Goal: Find specific page/section: Find specific page/section

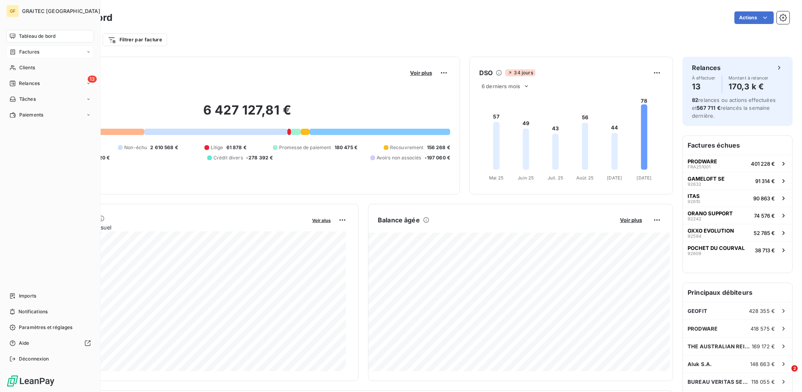
click at [29, 53] on span "Factures" at bounding box center [29, 51] width 20 height 7
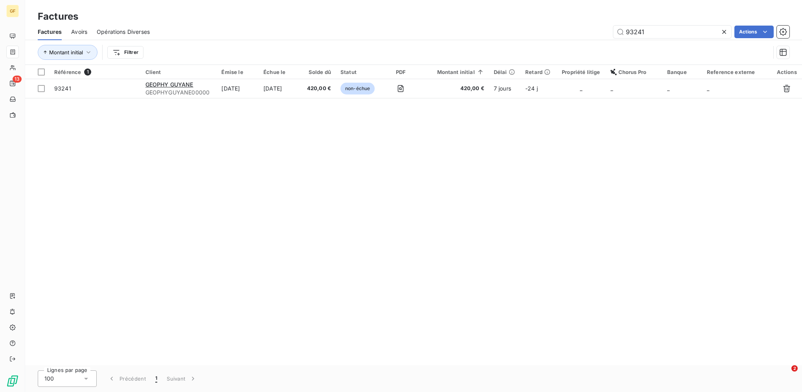
drag, startPoint x: 647, startPoint y: 28, endPoint x: 514, endPoint y: 27, distance: 132.1
click at [514, 27] on div "93241 Actions" at bounding box center [474, 32] width 630 height 13
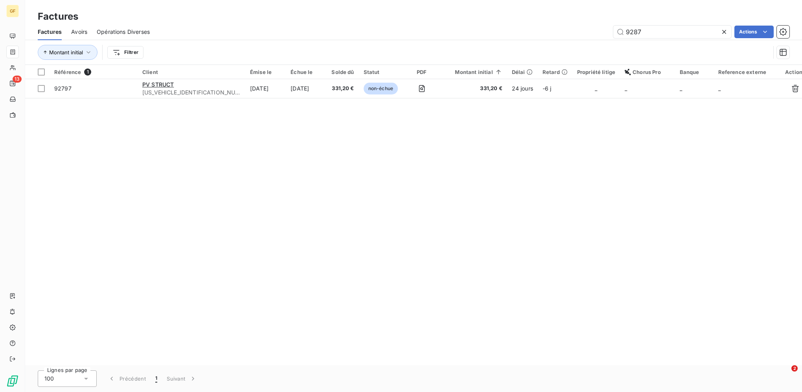
type input "92879"
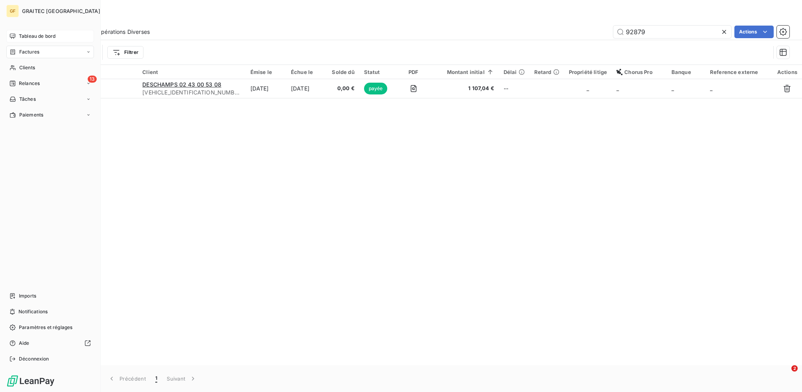
click at [17, 35] on div "Tableau de bord" at bounding box center [50, 36] width 88 height 13
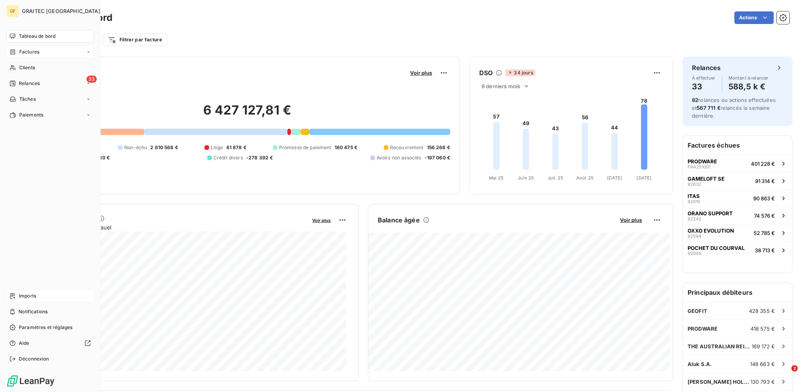
click at [23, 291] on div "Imports" at bounding box center [50, 295] width 88 height 13
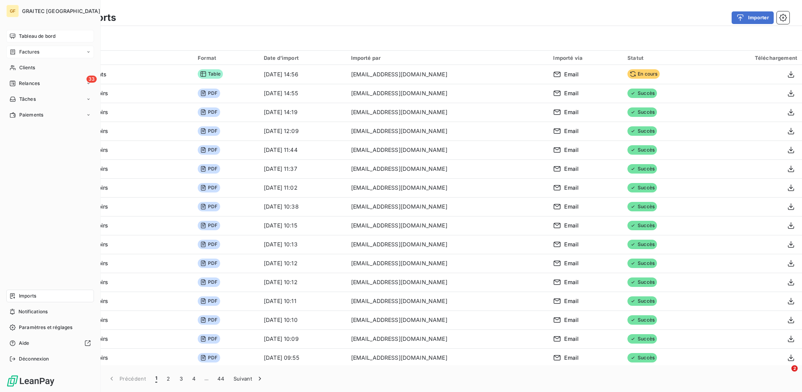
click at [13, 36] on icon at bounding box center [13, 35] width 6 height 5
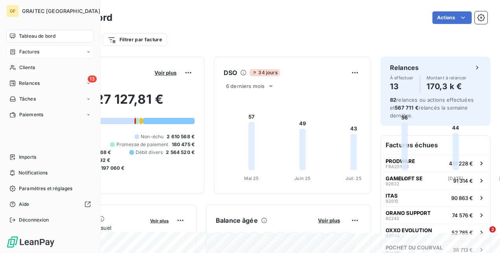
click at [18, 57] on div "Factures" at bounding box center [50, 52] width 88 height 13
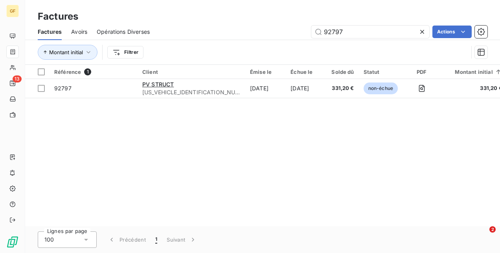
drag, startPoint x: 271, startPoint y: 28, endPoint x: 247, endPoint y: 28, distance: 24.0
click at [248, 28] on div "92797 Actions" at bounding box center [323, 32] width 328 height 13
type input "92879"
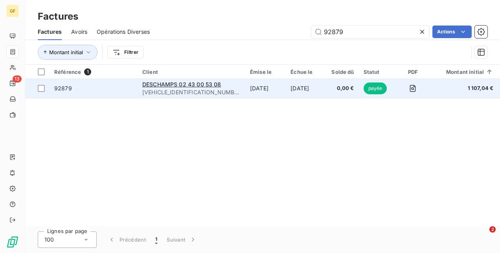
click at [107, 91] on span "92879" at bounding box center [93, 89] width 79 height 8
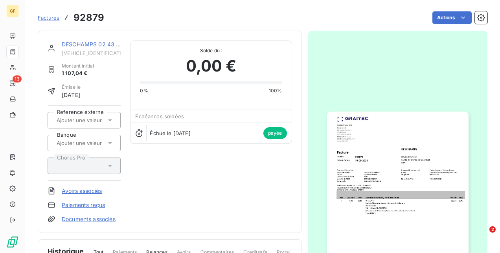
click at [367, 135] on img "button" at bounding box center [398, 212] width 142 height 200
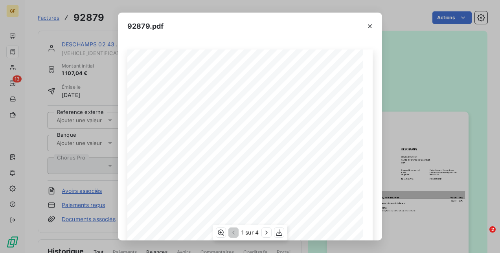
scroll to position [151, 0]
click at [264, 234] on icon "button" at bounding box center [267, 233] width 8 height 8
click at [263, 234] on icon "button" at bounding box center [267, 233] width 8 height 8
click at [230, 230] on icon "button" at bounding box center [233, 233] width 8 height 8
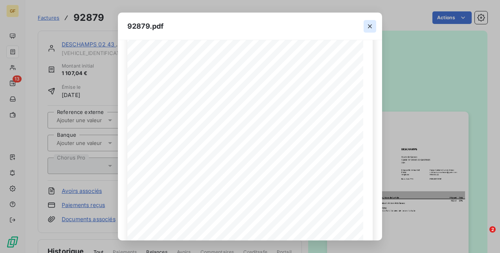
click at [368, 28] on icon "button" at bounding box center [370, 26] width 8 height 8
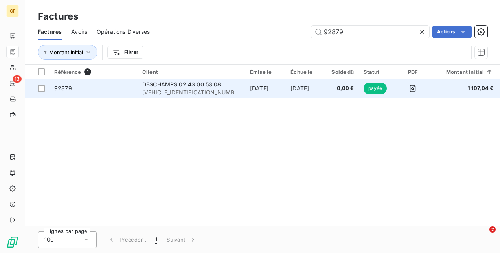
click at [87, 88] on span "92879" at bounding box center [93, 89] width 79 height 8
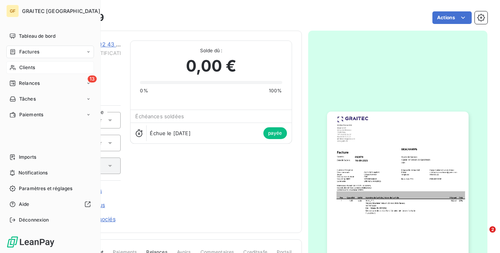
click at [22, 64] on span "Clients" at bounding box center [27, 67] width 16 height 7
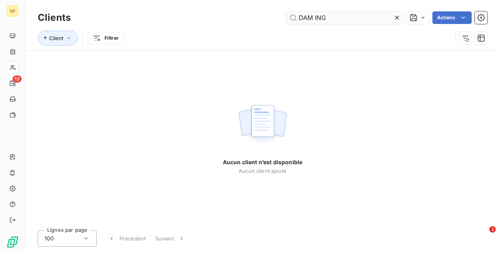
click at [311, 16] on input "DAM ING" at bounding box center [345, 17] width 118 height 13
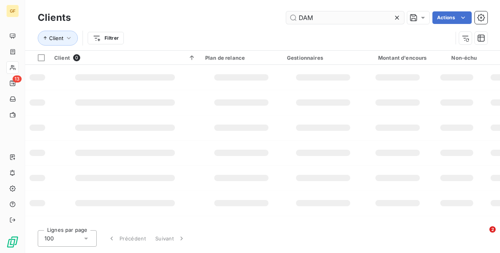
type input "DAM"
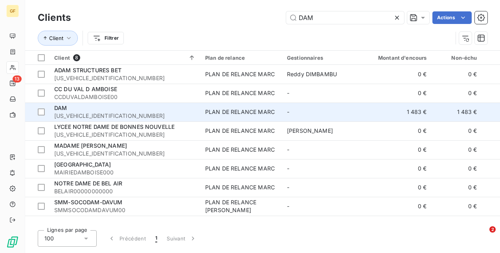
click at [216, 108] on div "PLAN DE RELANCE MARC" at bounding box center [240, 112] width 70 height 8
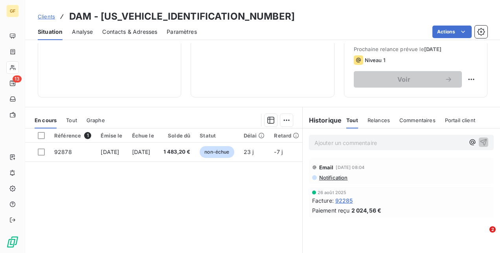
scroll to position [118, 0]
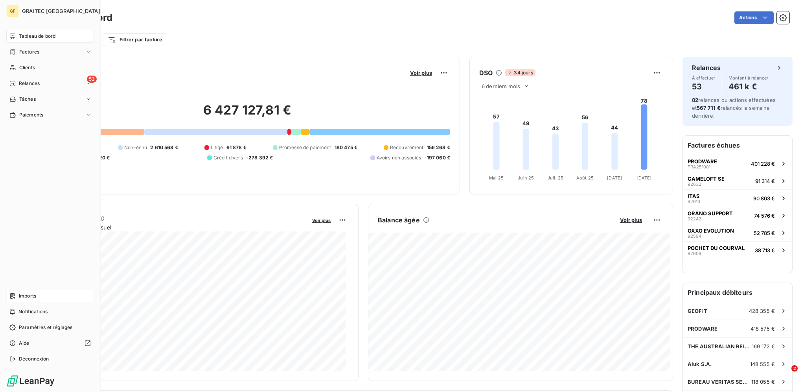
click at [19, 294] on span "Imports" at bounding box center [27, 295] width 17 height 7
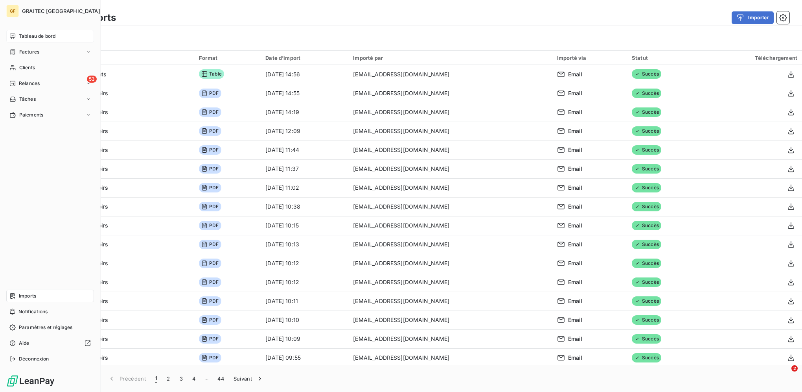
click at [27, 38] on span "Tableau de bord" at bounding box center [37, 36] width 37 height 7
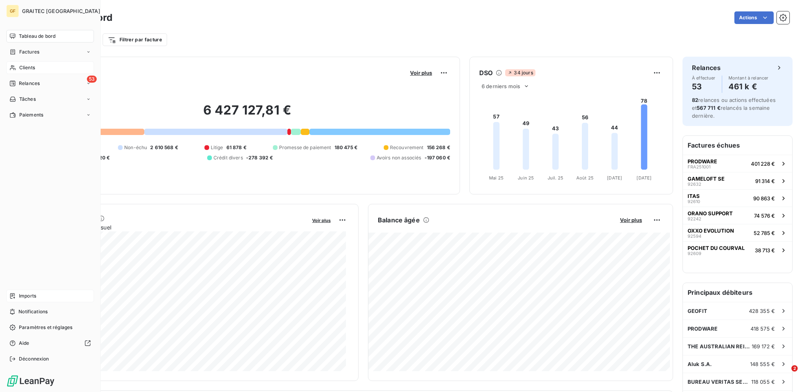
click at [26, 67] on span "Clients" at bounding box center [27, 67] width 16 height 7
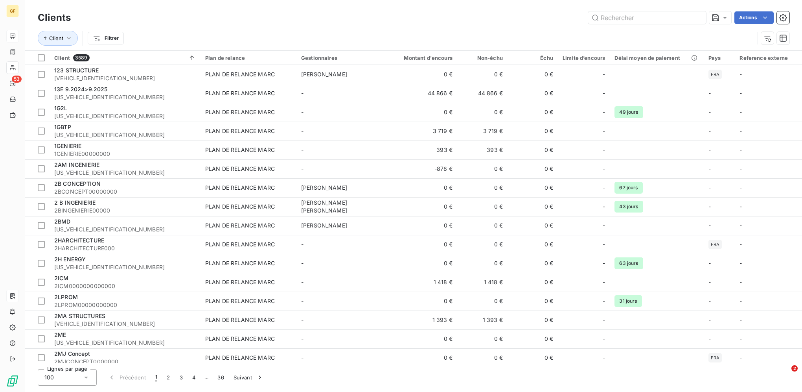
click at [594, 26] on div "Clients Actions" at bounding box center [414, 17] width 752 height 17
click at [616, 16] on input "text" at bounding box center [647, 17] width 118 height 13
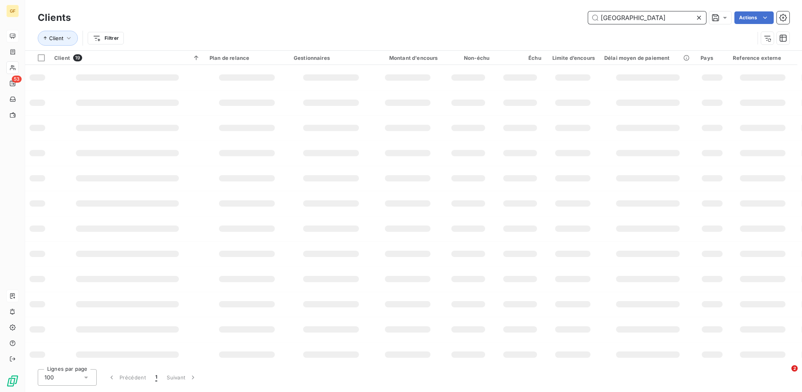
type input "BORDEAUX"
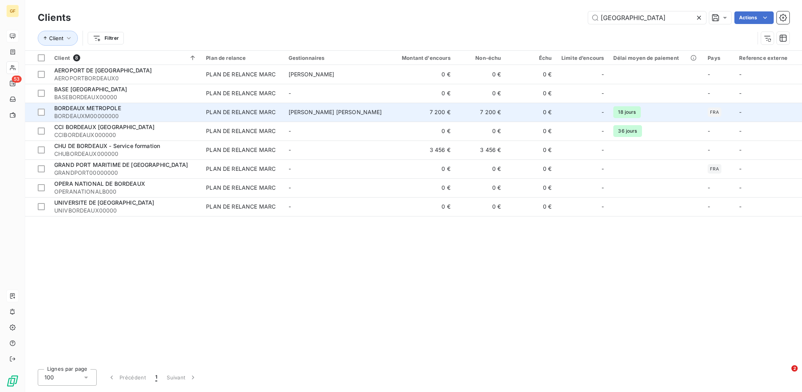
click at [237, 105] on td "PLAN DE RELANCE MARC" at bounding box center [242, 112] width 82 height 19
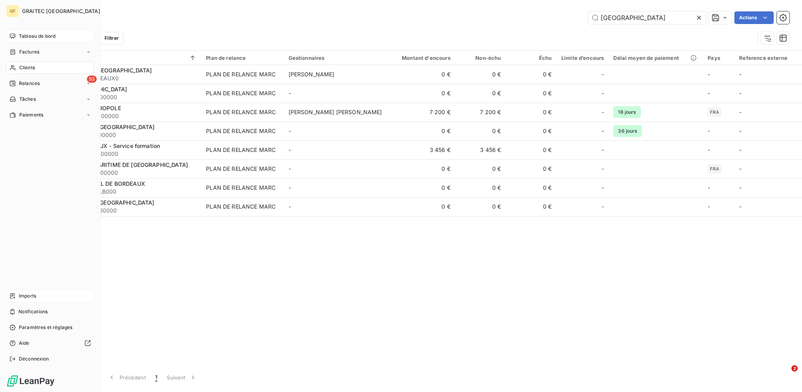
click at [22, 34] on span "Tableau de bord" at bounding box center [37, 36] width 37 height 7
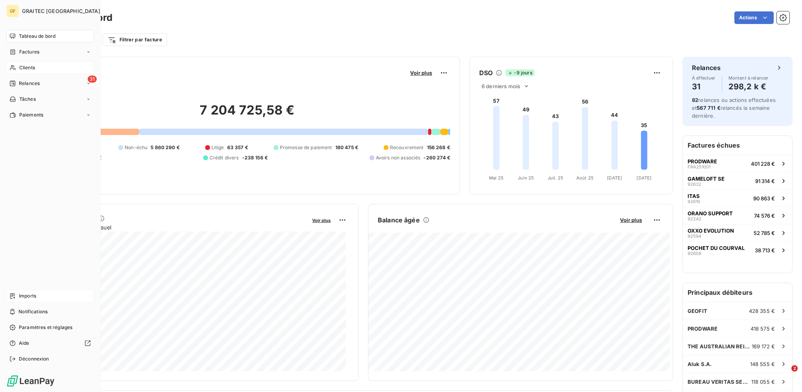
click at [49, 67] on div "Clients" at bounding box center [50, 67] width 88 height 13
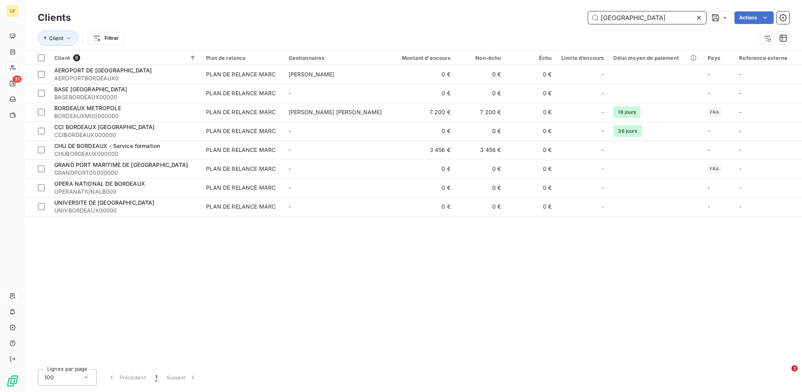
drag, startPoint x: 645, startPoint y: 21, endPoint x: 532, endPoint y: 11, distance: 113.7
click at [532, 12] on div "BORDEAUX Actions" at bounding box center [434, 17] width 709 height 13
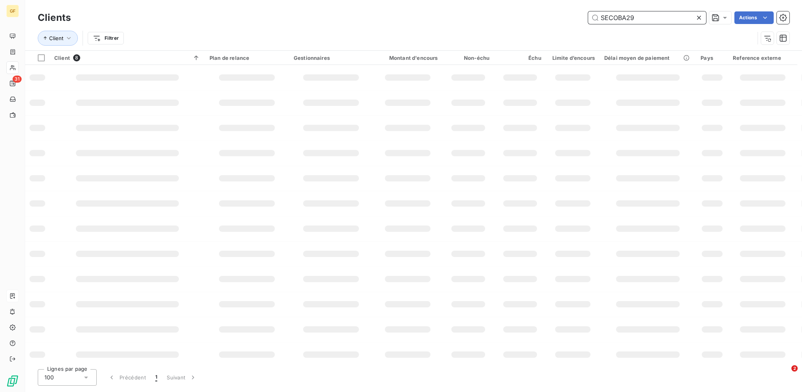
type input "SECOBA29"
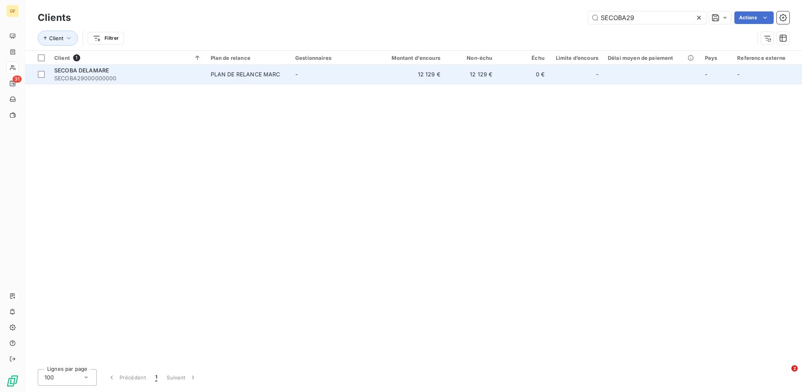
click at [444, 72] on td "12 129 €" at bounding box center [410, 74] width 70 height 19
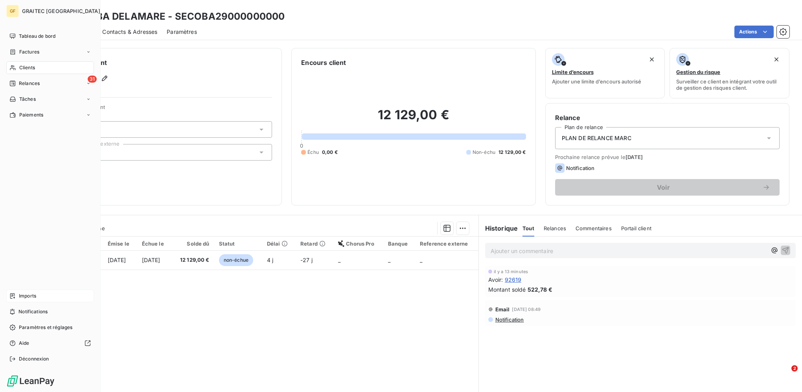
click at [31, 295] on span "Imports" at bounding box center [27, 295] width 17 height 7
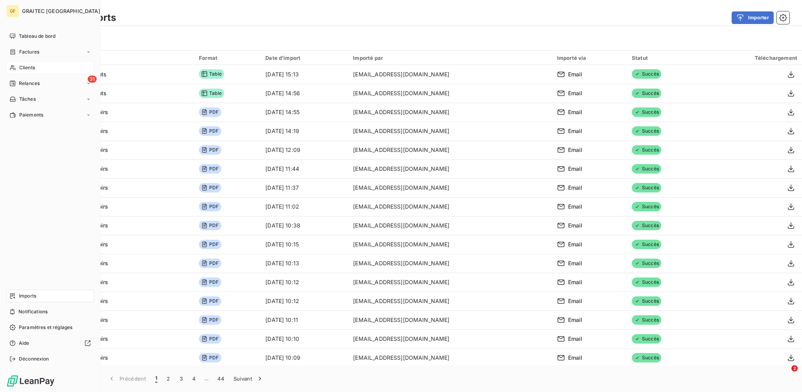
click at [33, 64] on span "Clients" at bounding box center [27, 67] width 16 height 7
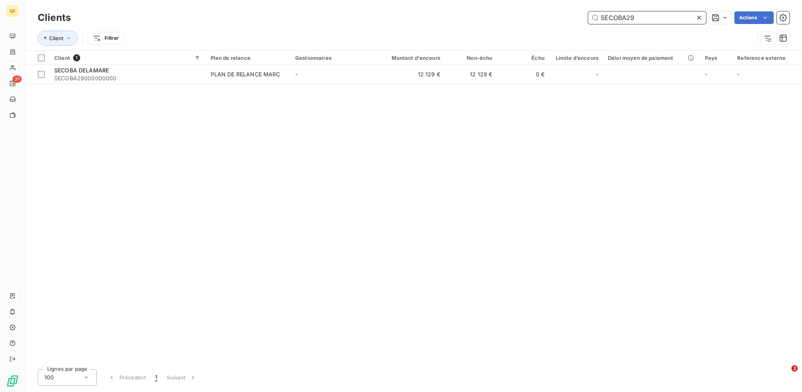
drag, startPoint x: 640, startPoint y: 15, endPoint x: 501, endPoint y: 4, distance: 139.2
click at [501, 4] on div "Clients SECOBA29 Actions Client Filtrer" at bounding box center [413, 25] width 777 height 50
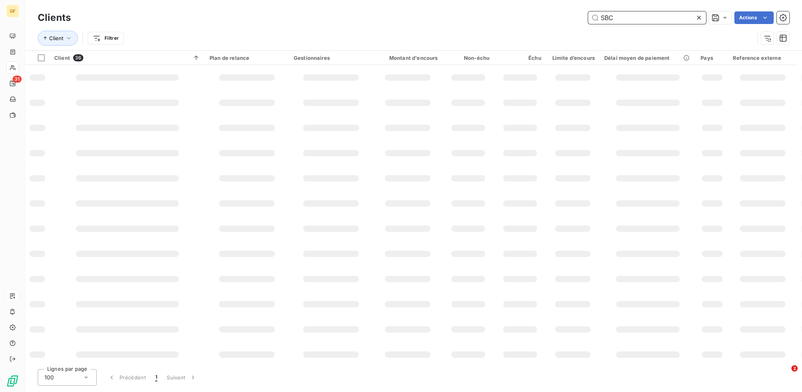
type input "SBC"
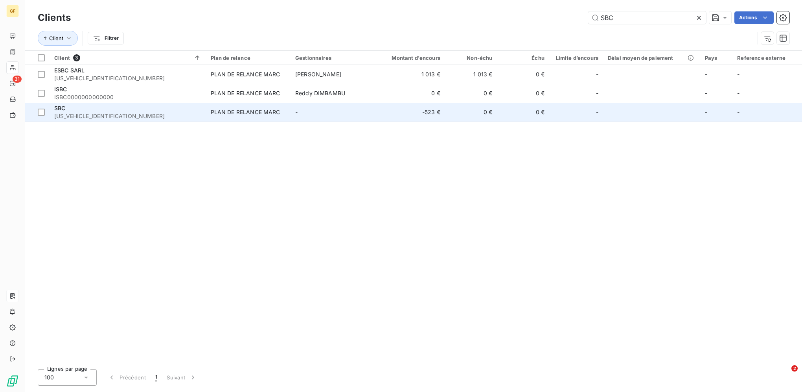
click at [460, 114] on td "0 €" at bounding box center [471, 112] width 52 height 19
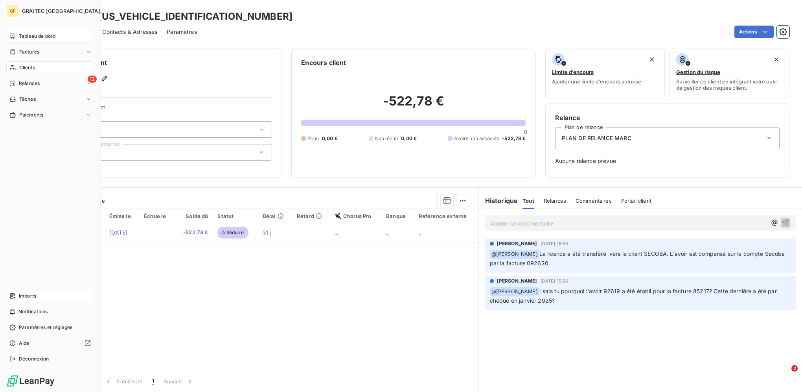
click at [25, 31] on div "Tableau de bord" at bounding box center [50, 36] width 88 height 13
